Goal: Information Seeking & Learning: Learn about a topic

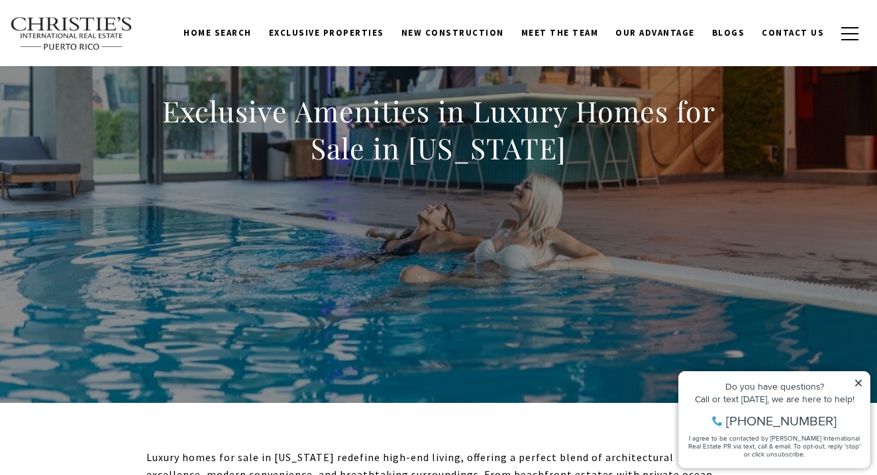
scroll to position [197, 0]
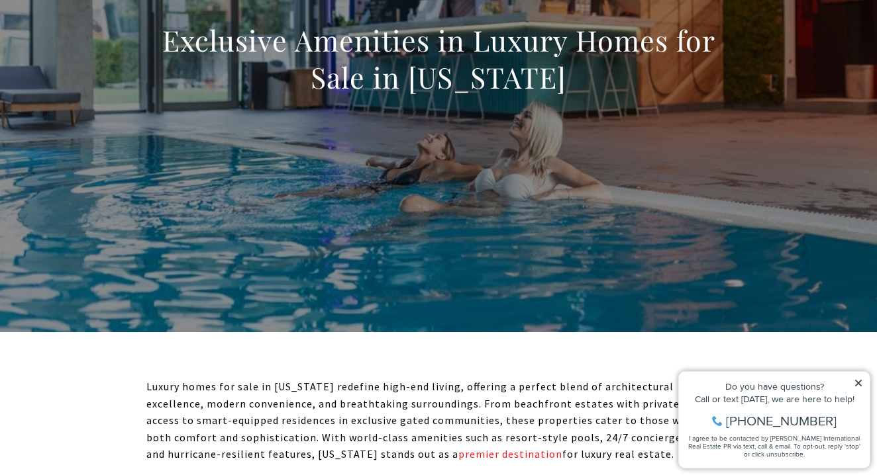
click at [859, 381] on icon at bounding box center [858, 383] width 9 height 9
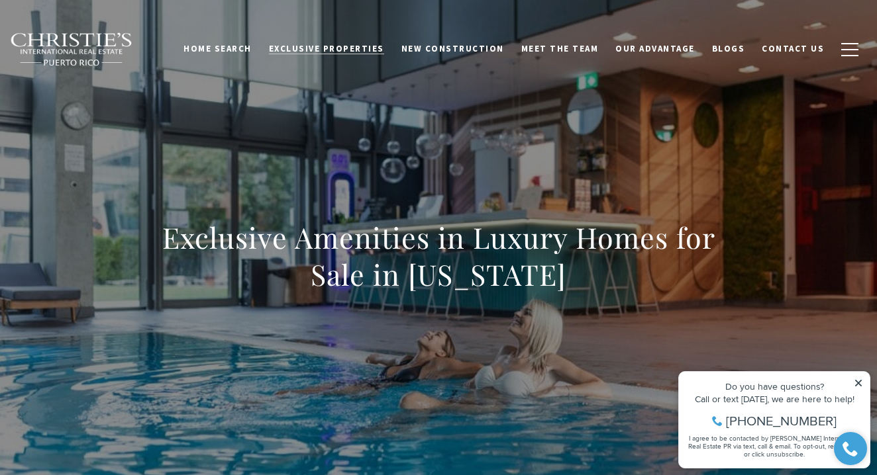
scroll to position [0, 0]
click at [353, 48] on span "Exclusive Properties" at bounding box center [326, 48] width 115 height 11
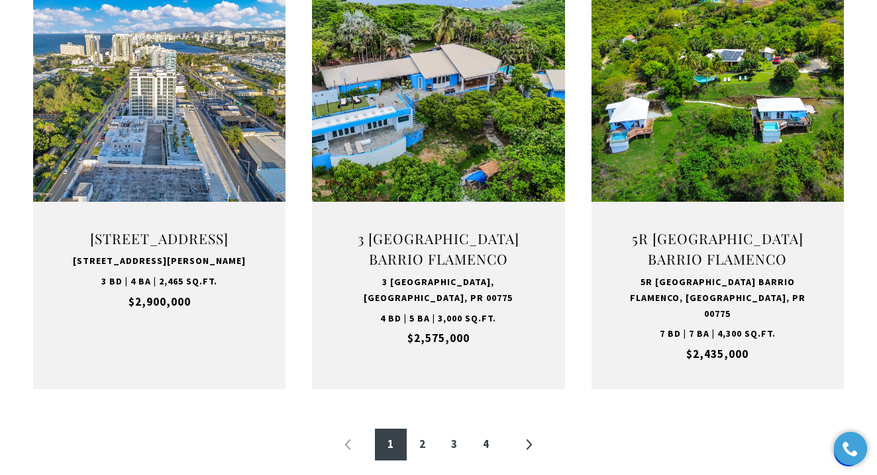
scroll to position [1402, 0]
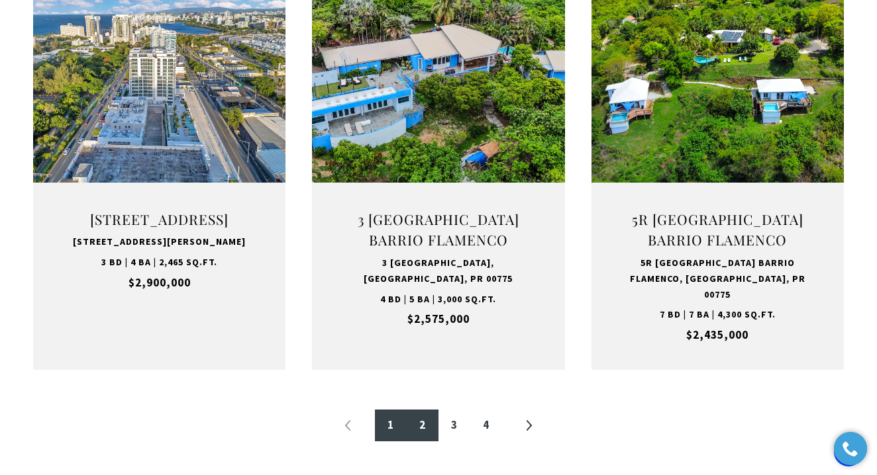
click at [427, 410] on link "2" at bounding box center [423, 426] width 32 height 32
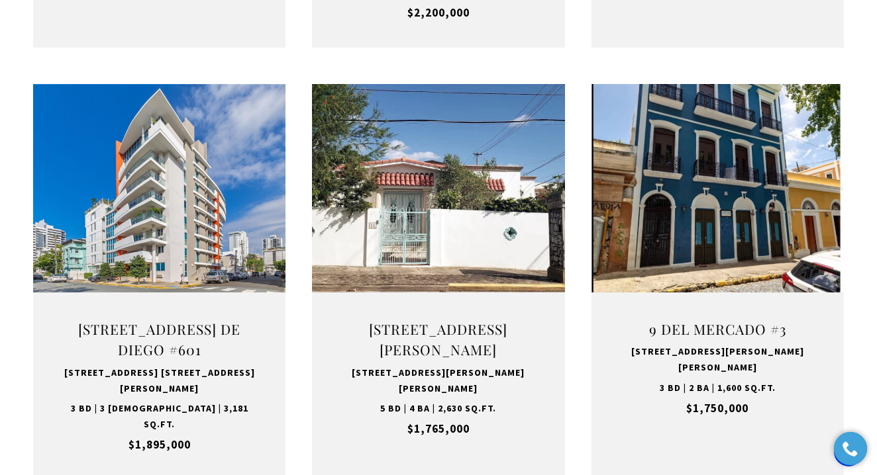
scroll to position [875, 0]
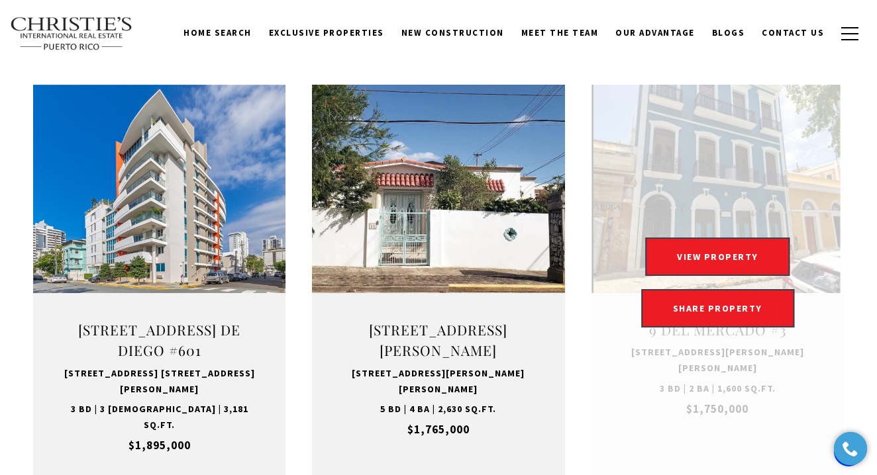
click at [751, 150] on link "Open this option" at bounding box center [717, 283] width 252 height 396
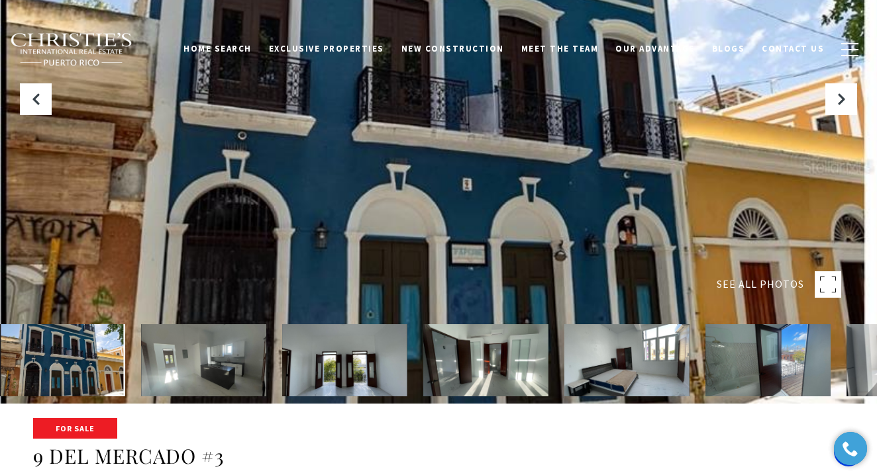
scroll to position [239, 0]
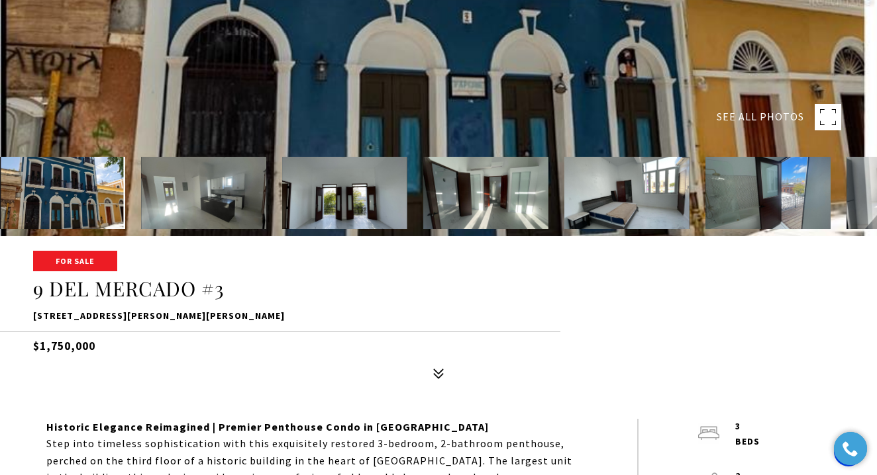
click at [169, 192] on img at bounding box center [203, 193] width 125 height 72
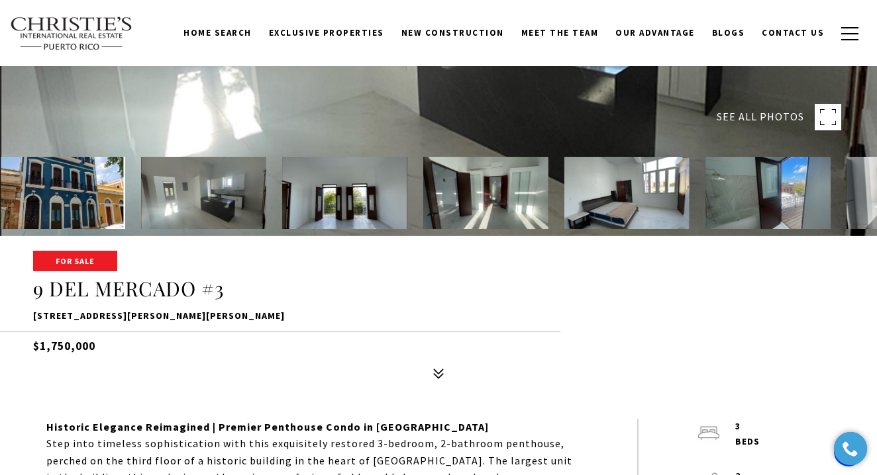
scroll to position [34, 0]
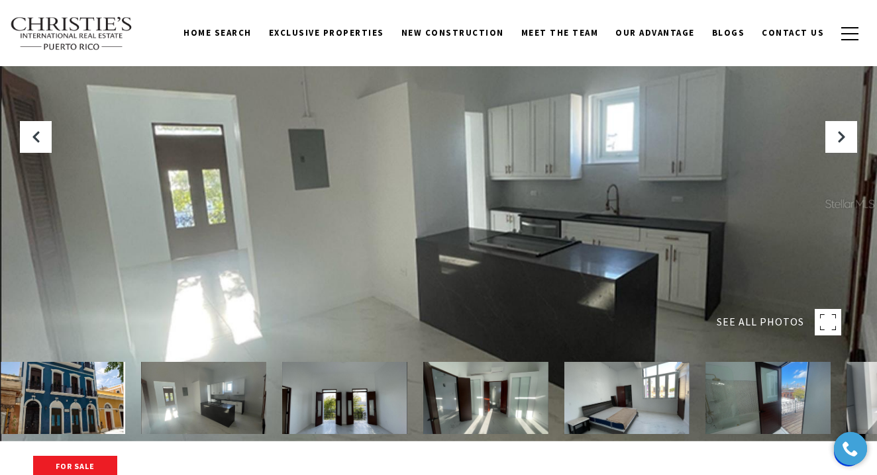
click at [346, 401] on img at bounding box center [344, 398] width 125 height 72
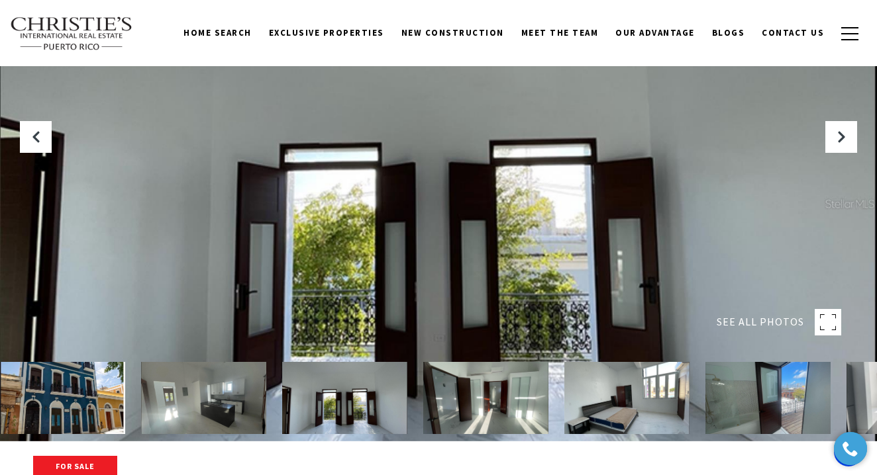
click at [513, 401] on img at bounding box center [485, 398] width 125 height 72
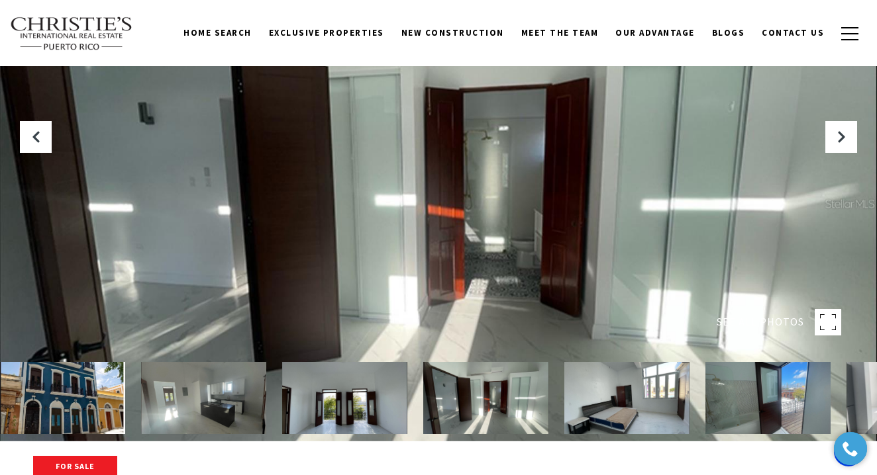
click at [609, 408] on img at bounding box center [626, 398] width 125 height 72
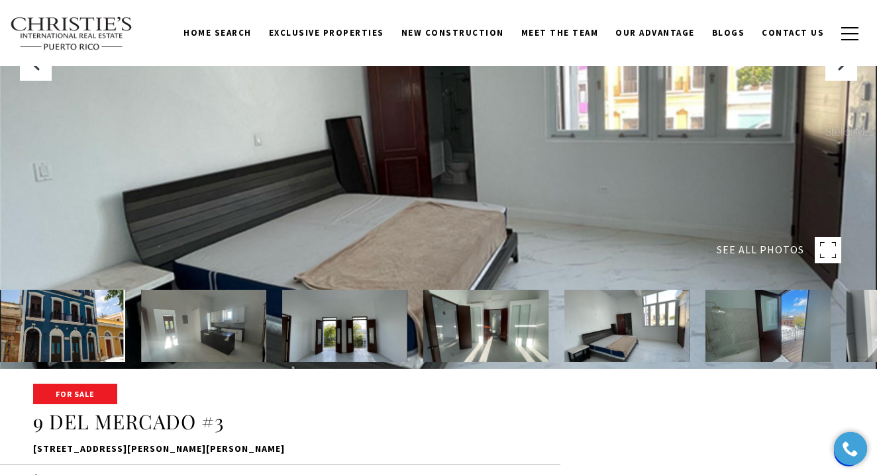
scroll to position [160, 0]
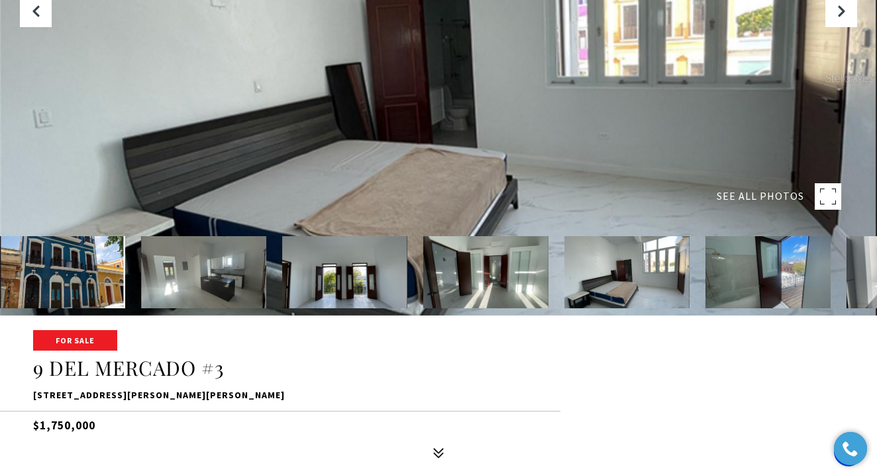
click at [745, 286] on img at bounding box center [767, 272] width 125 height 72
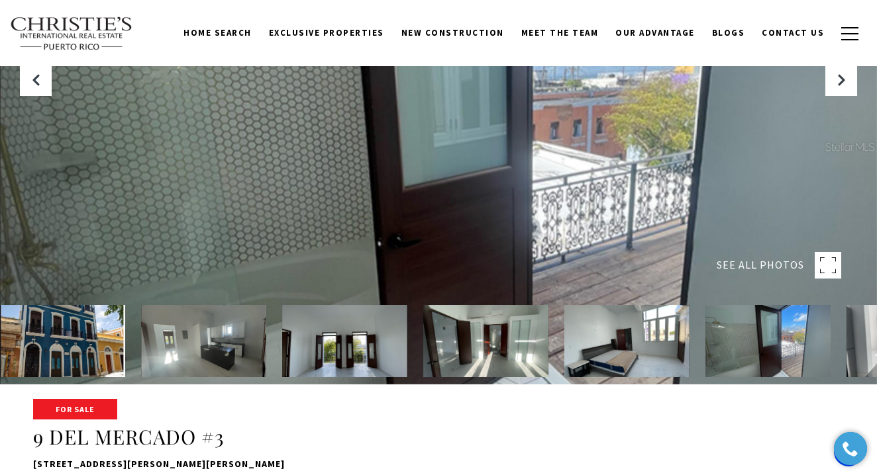
scroll to position [64, 0]
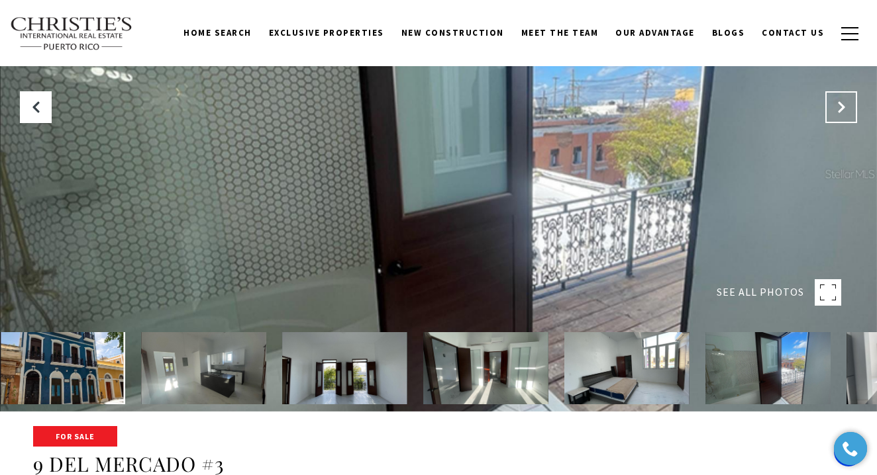
click at [840, 115] on button "Next Slide" at bounding box center [841, 107] width 32 height 32
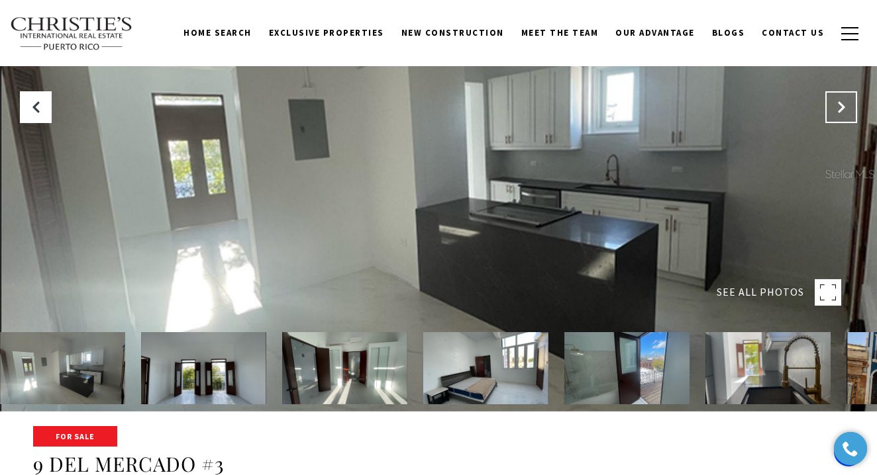
click at [840, 115] on button "Next Slide" at bounding box center [841, 107] width 32 height 32
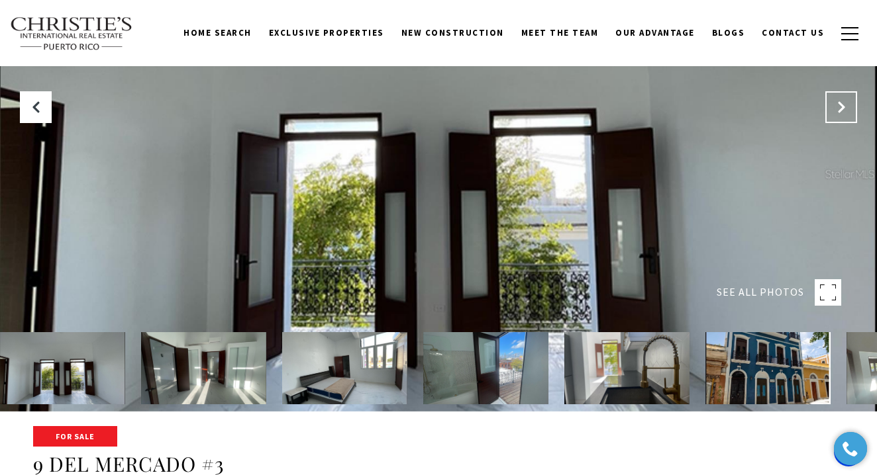
click at [840, 115] on button "Next Slide" at bounding box center [841, 107] width 32 height 32
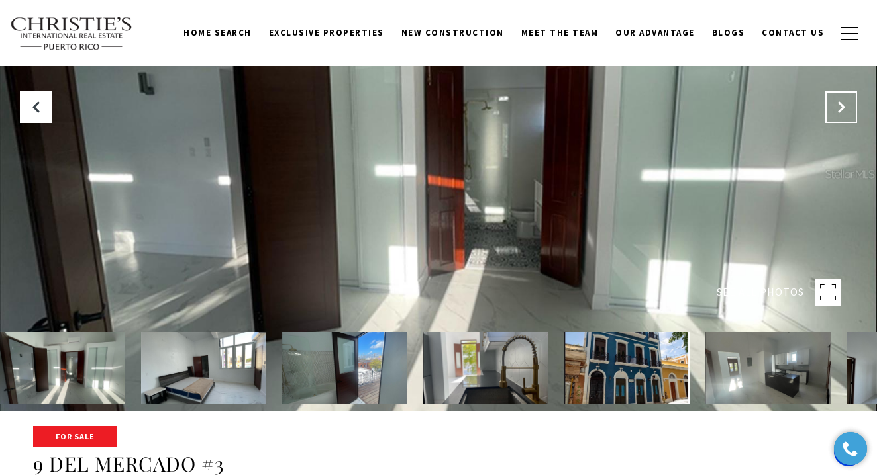
click at [840, 115] on button "Next Slide" at bounding box center [841, 107] width 32 height 32
click at [840, 112] on icon "Next Slide" at bounding box center [840, 107] width 13 height 13
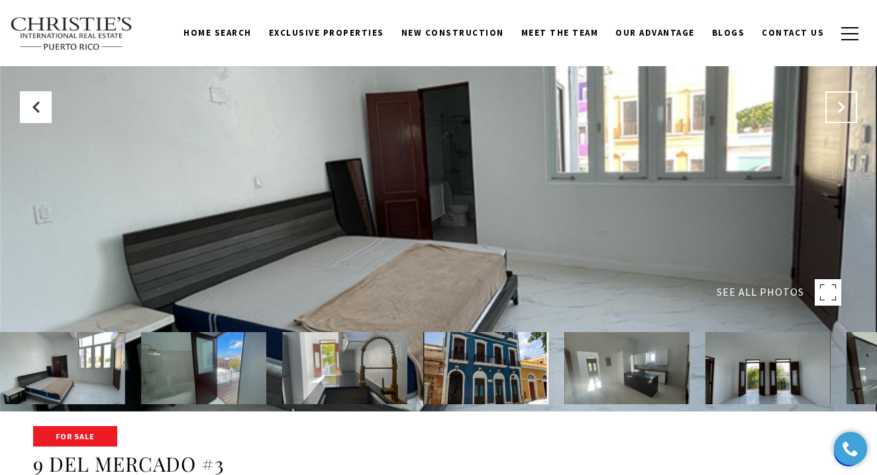
click at [840, 112] on icon "Next Slide" at bounding box center [840, 107] width 13 height 13
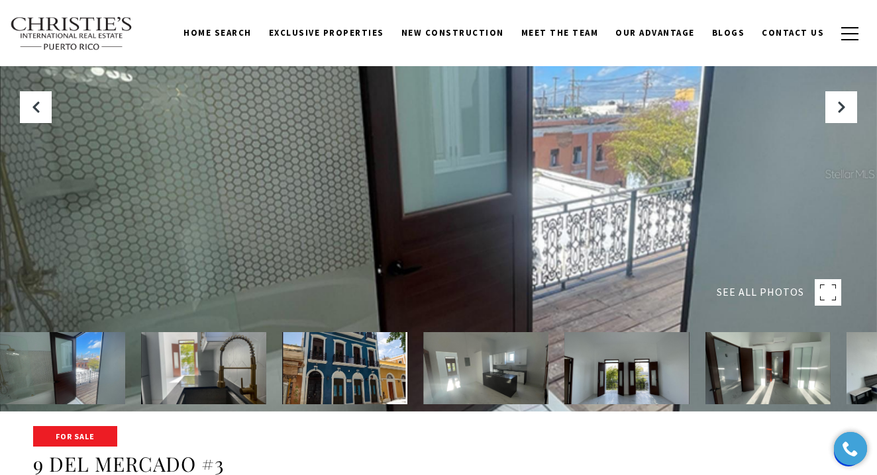
click at [188, 371] on img at bounding box center [203, 368] width 125 height 72
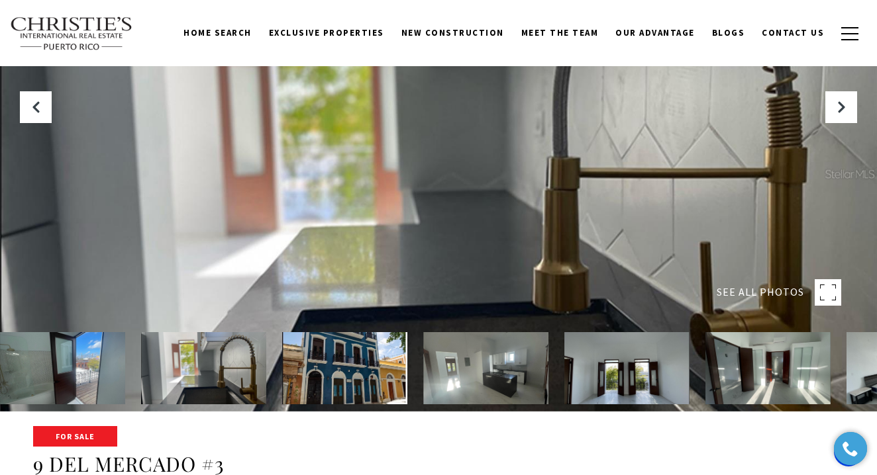
click at [742, 388] on img at bounding box center [767, 368] width 125 height 72
click at [753, 379] on img at bounding box center [767, 368] width 125 height 72
click at [626, 359] on img at bounding box center [626, 368] width 125 height 72
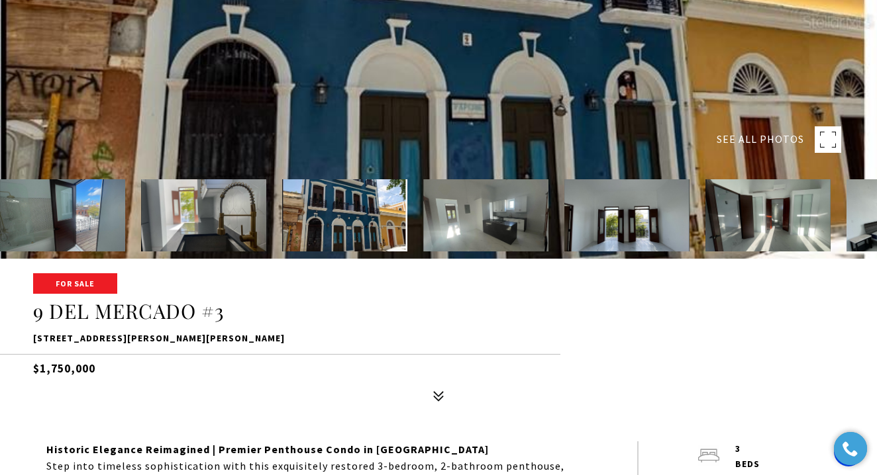
scroll to position [242, 0]
